Goal: Task Accomplishment & Management: Manage account settings

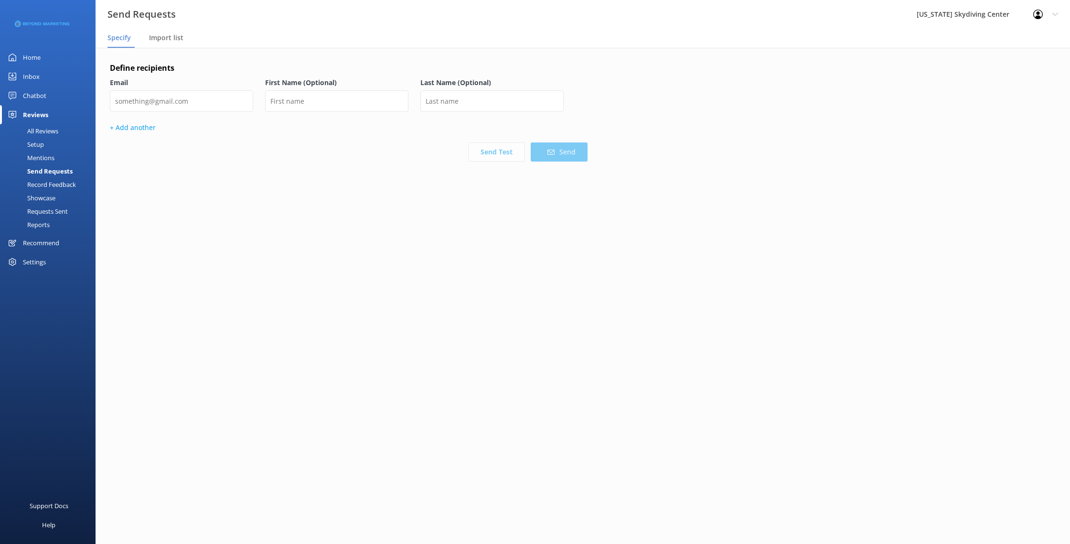
click at [24, 129] on div "All Reviews" at bounding box center [32, 130] width 53 height 13
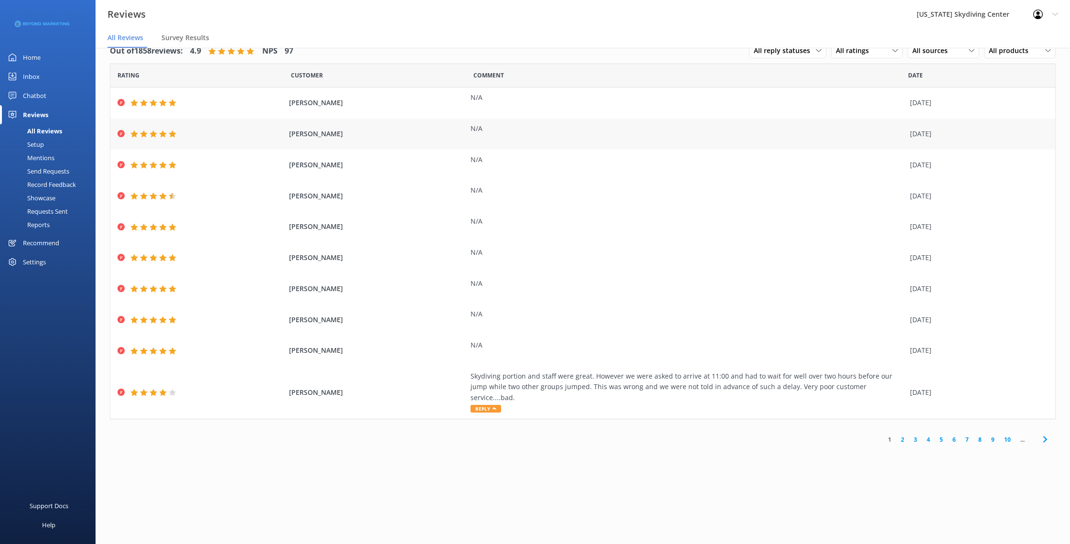
scroll to position [18, 0]
